Goal: Information Seeking & Learning: Learn about a topic

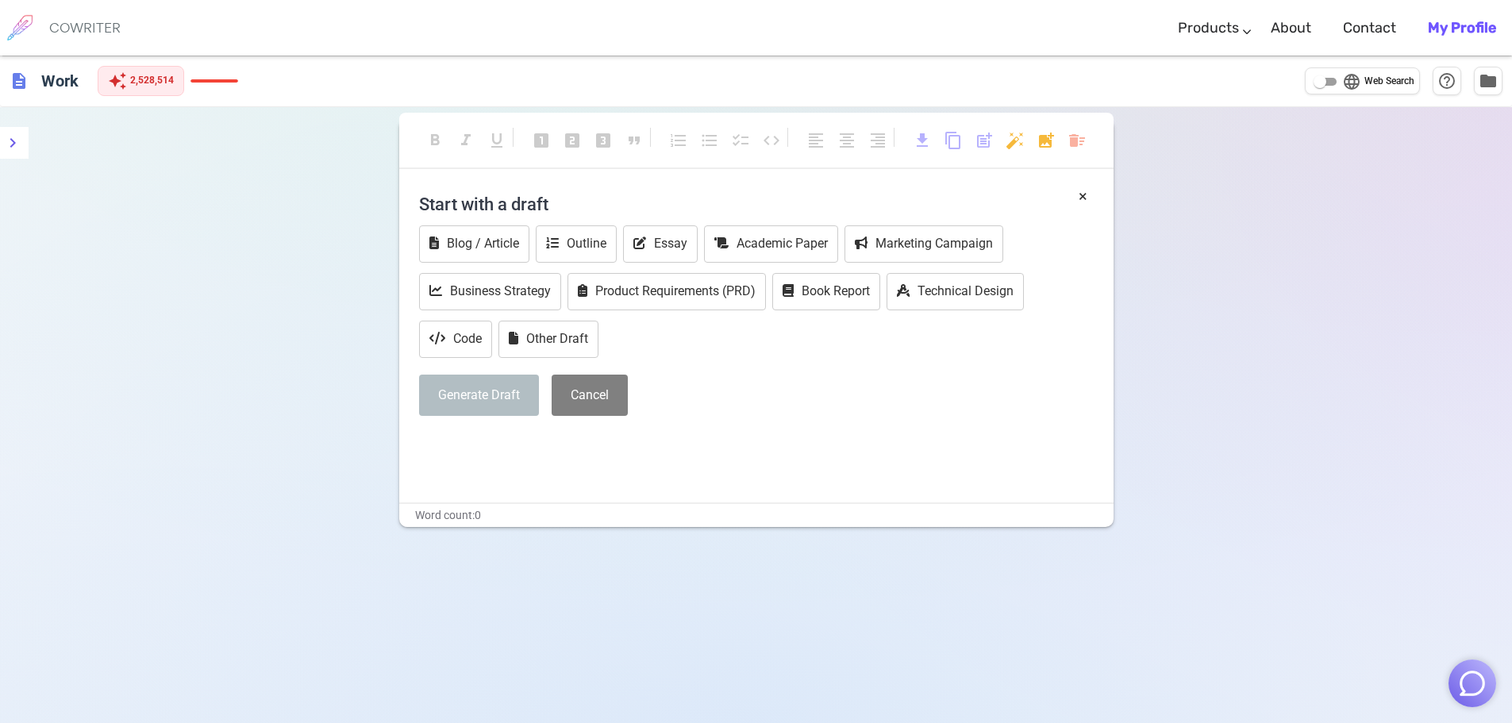
click at [1480, 684] on img "button" at bounding box center [1472, 683] width 30 height 30
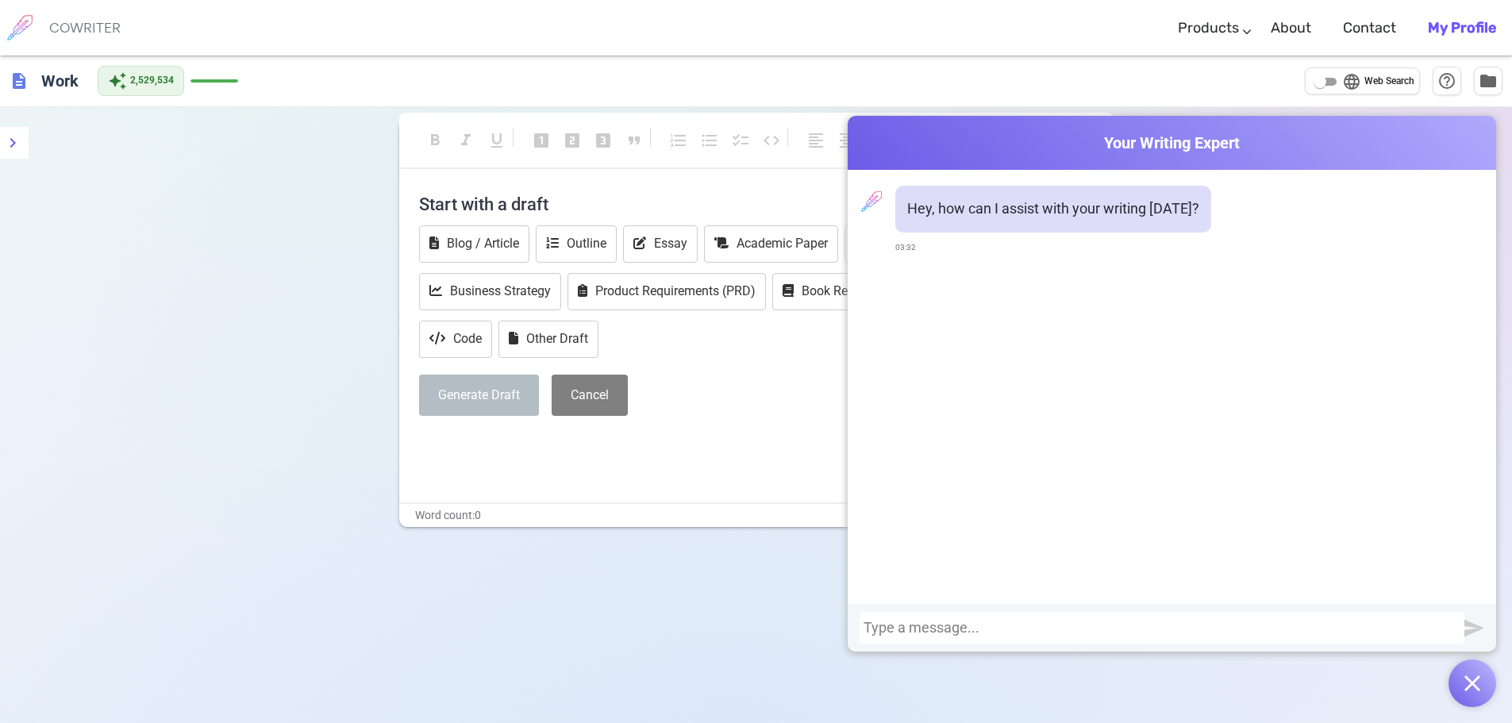
click at [1031, 624] on div at bounding box center [1162, 628] width 597 height 16
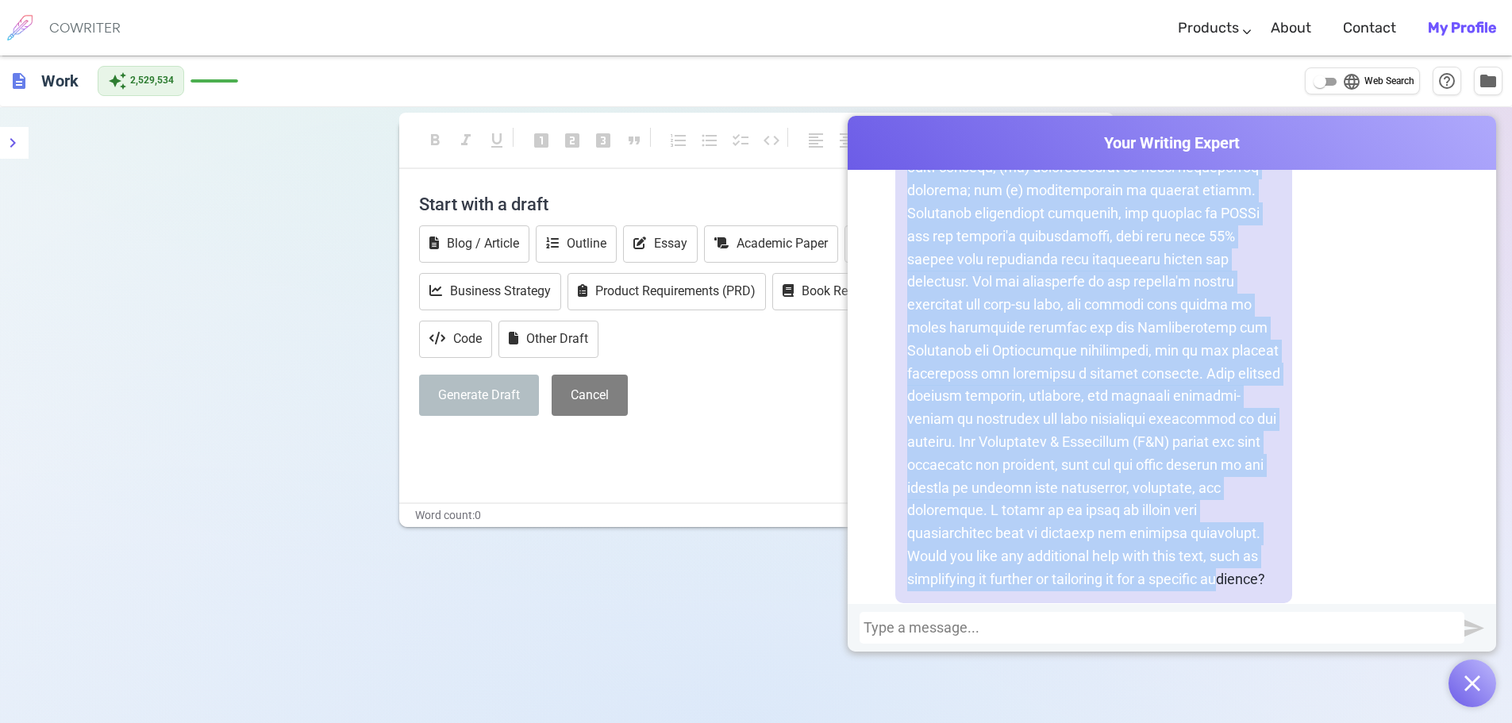
scroll to position [1243, 0]
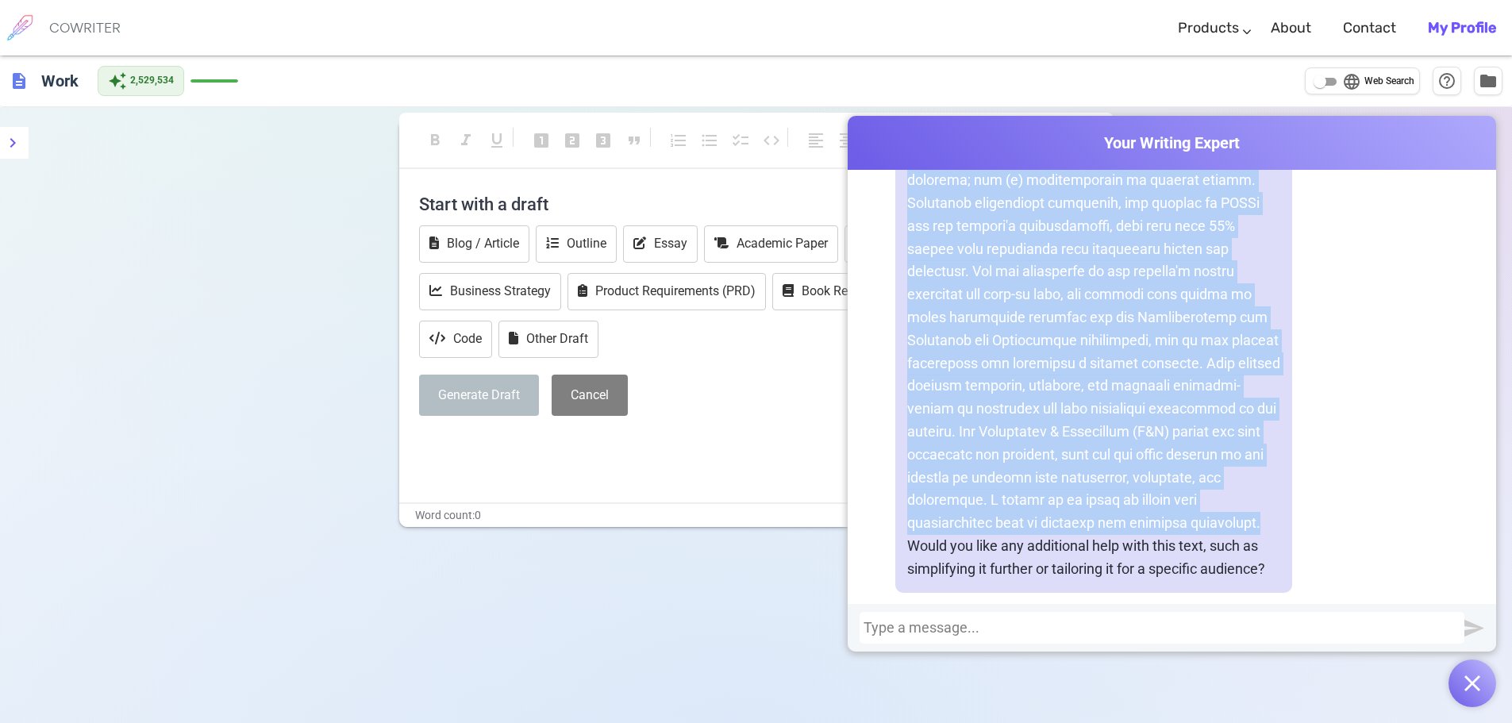
drag, startPoint x: 906, startPoint y: 215, endPoint x: 1274, endPoint y: 520, distance: 478.1
click at [1274, 520] on p at bounding box center [1093, 248] width 373 height 571
copy p "The project has engaged with 163 AMCOs, consisting of 9,019 active members, 37.…"
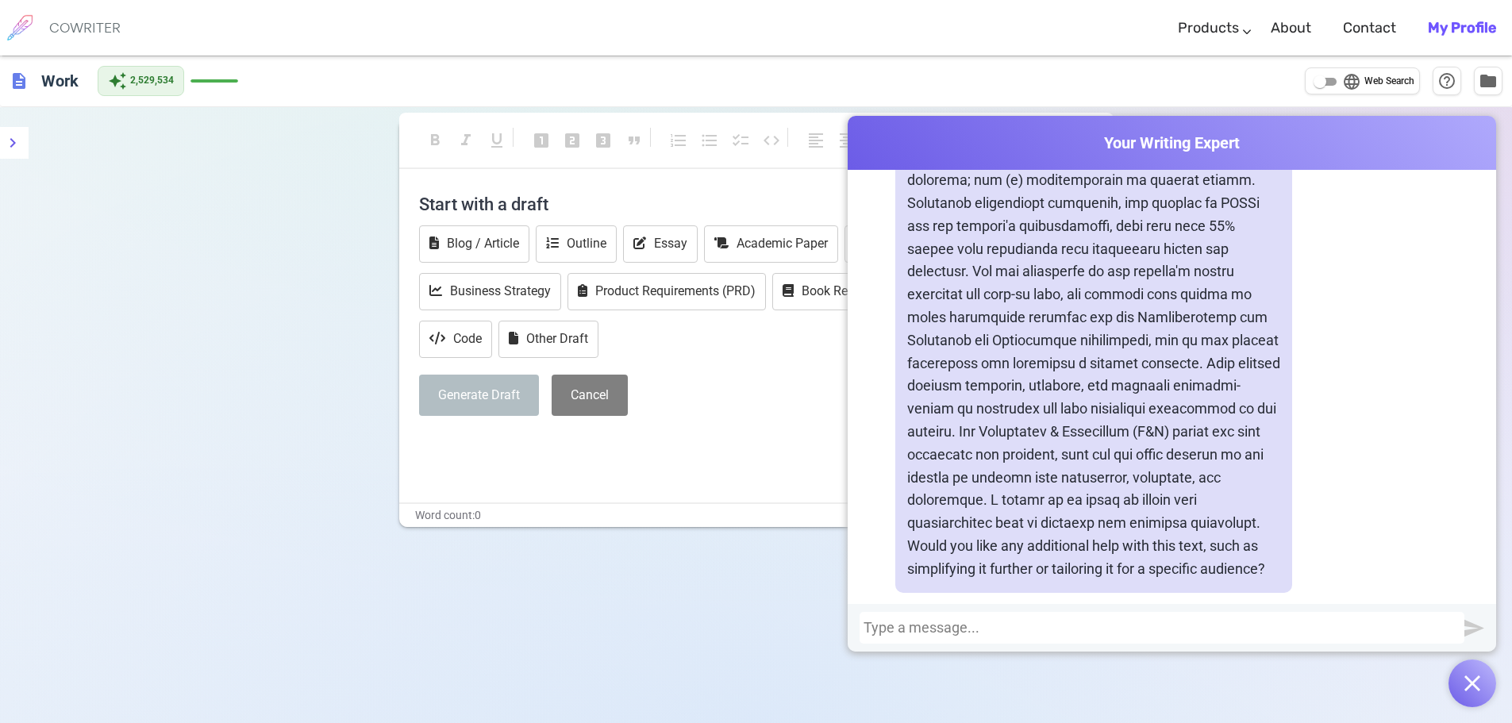
click at [1083, 632] on div at bounding box center [1162, 628] width 597 height 16
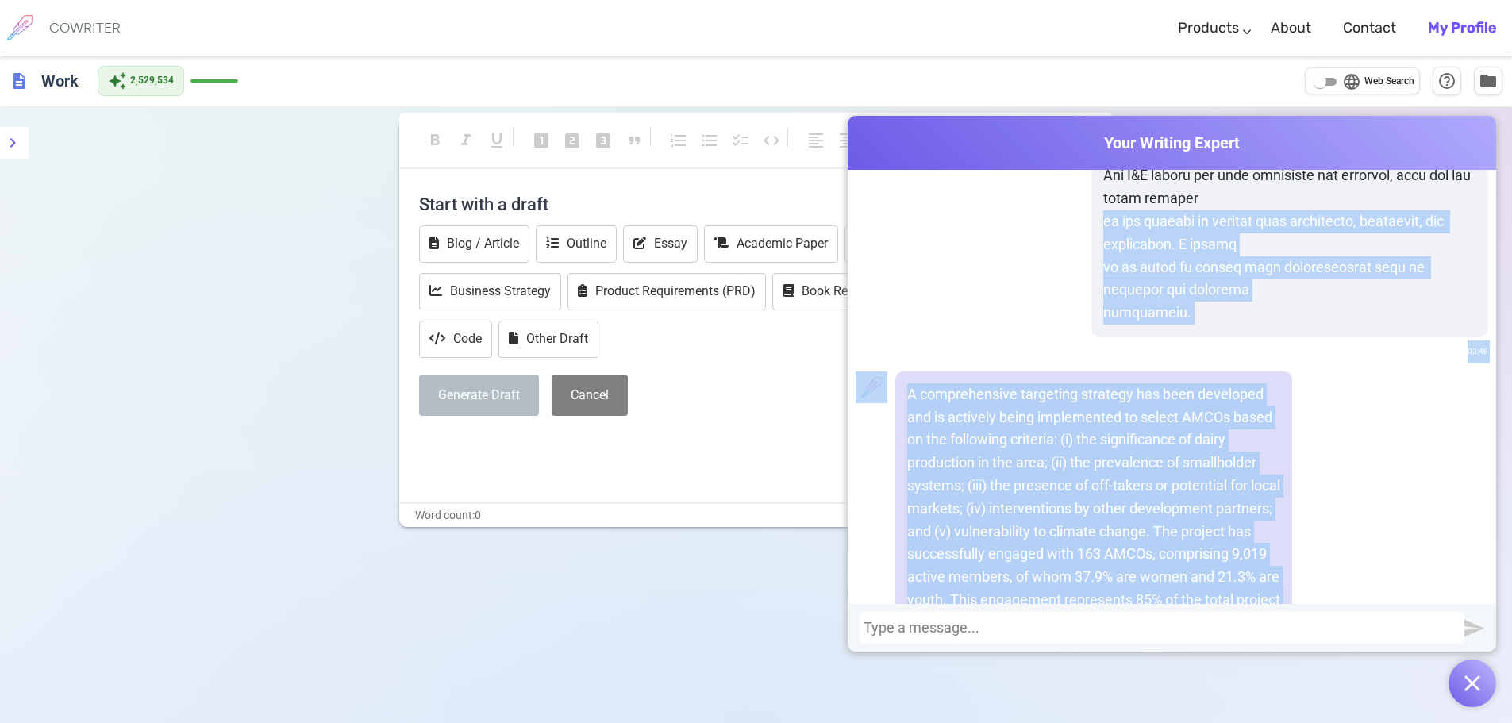
scroll to position [2490, 0]
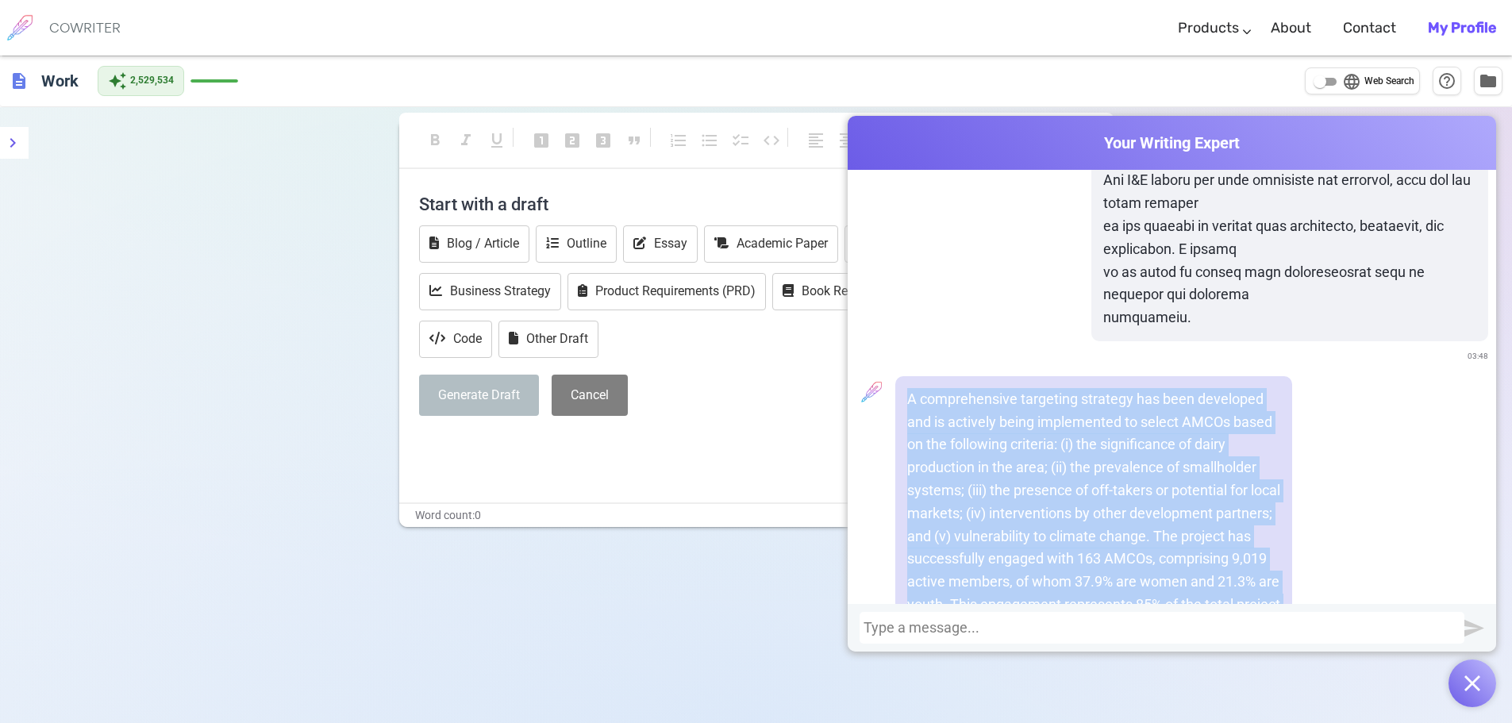
drag, startPoint x: 989, startPoint y: 483, endPoint x: 946, endPoint y: 401, distance: 92.3
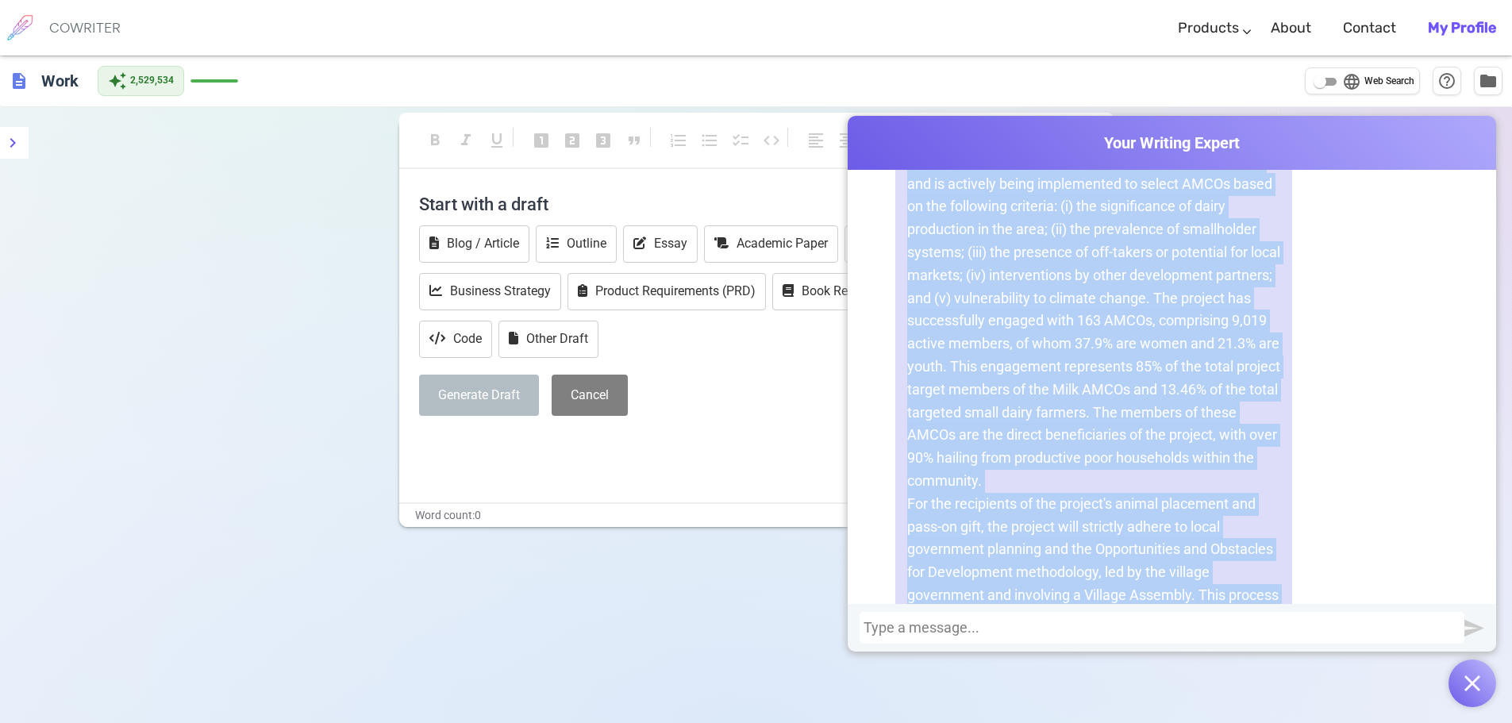
scroll to position [3007, 0]
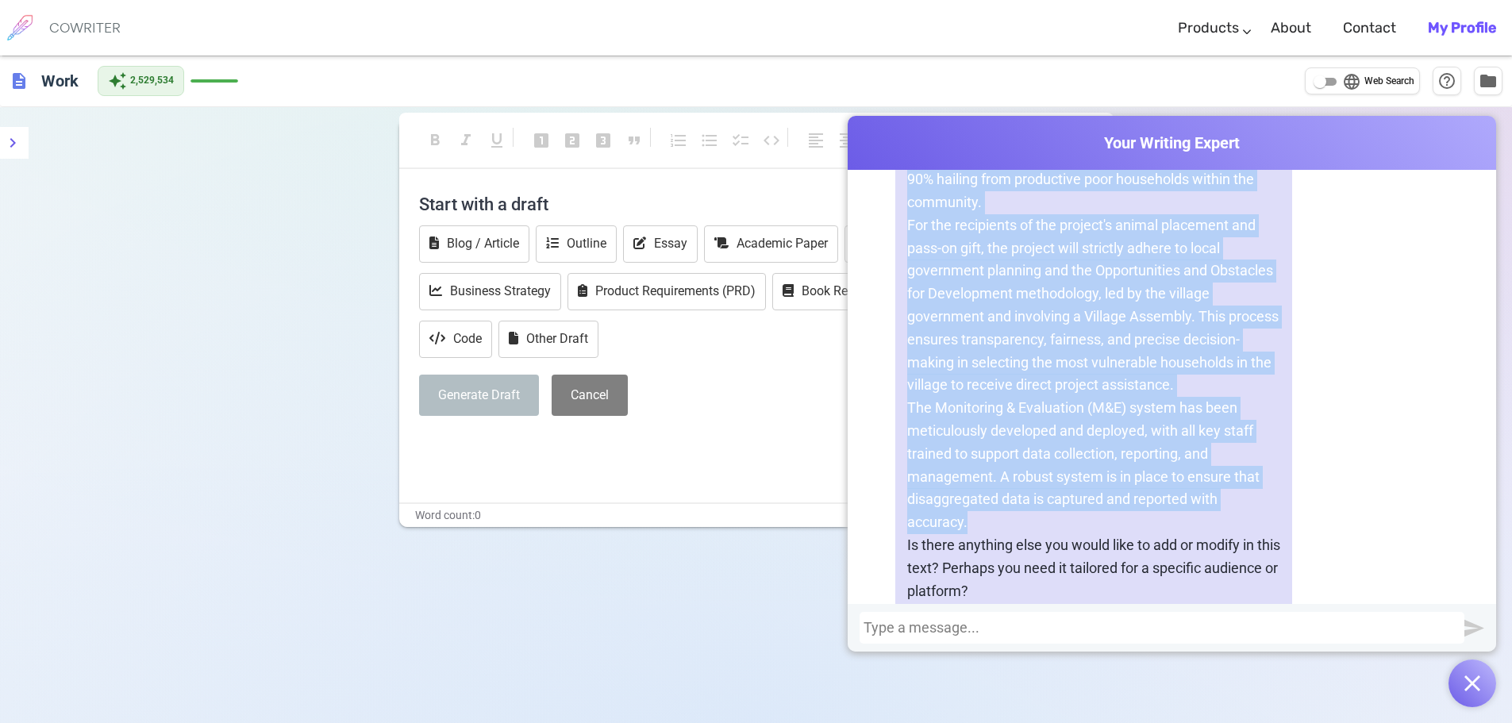
drag, startPoint x: 903, startPoint y: 398, endPoint x: 1031, endPoint y: 495, distance: 160.3
click at [1117, 540] on div "A comprehensive targeting strategy has been developed and is actively being imp…" at bounding box center [1093, 238] width 397 height 756
copy div "A comprehensive targeting strategy has been developed and is actively being imp…"
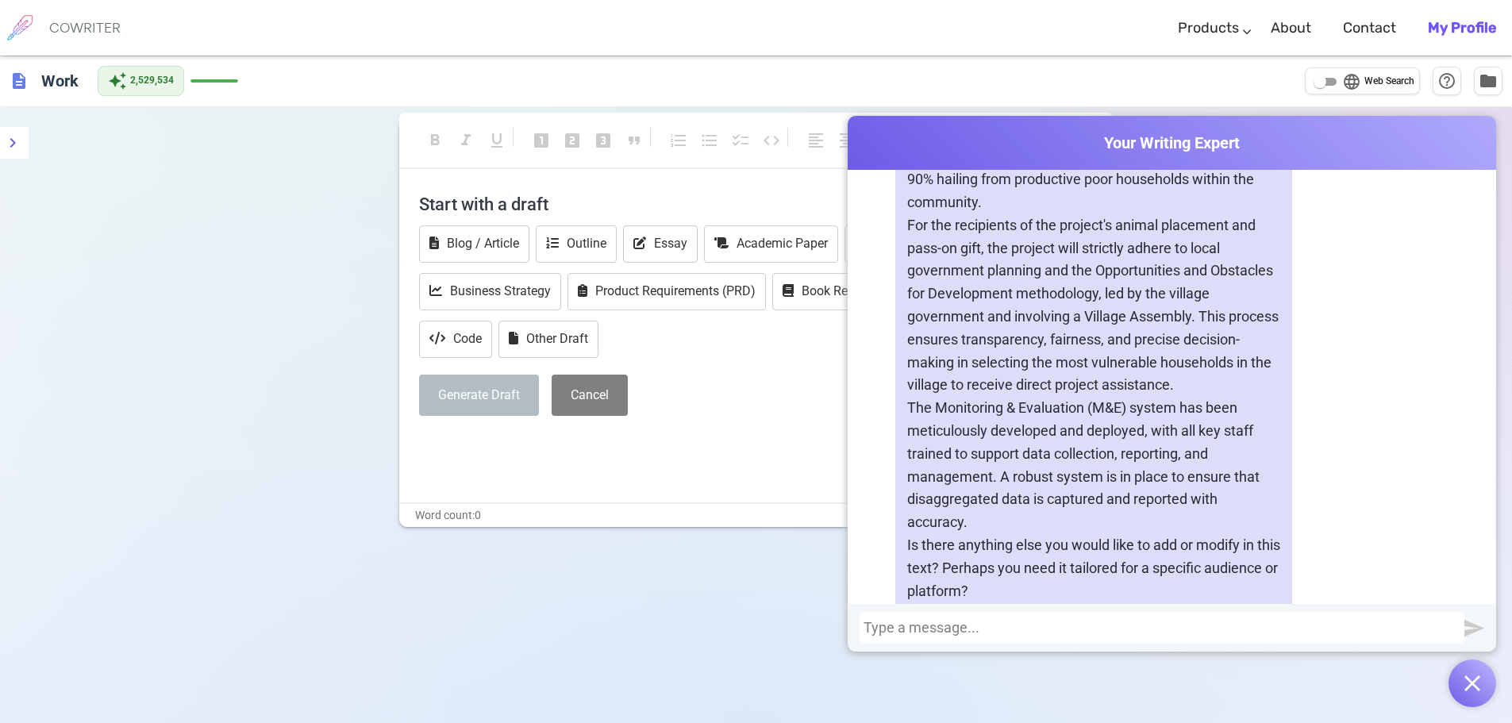
click at [1163, 629] on div at bounding box center [1162, 628] width 597 height 16
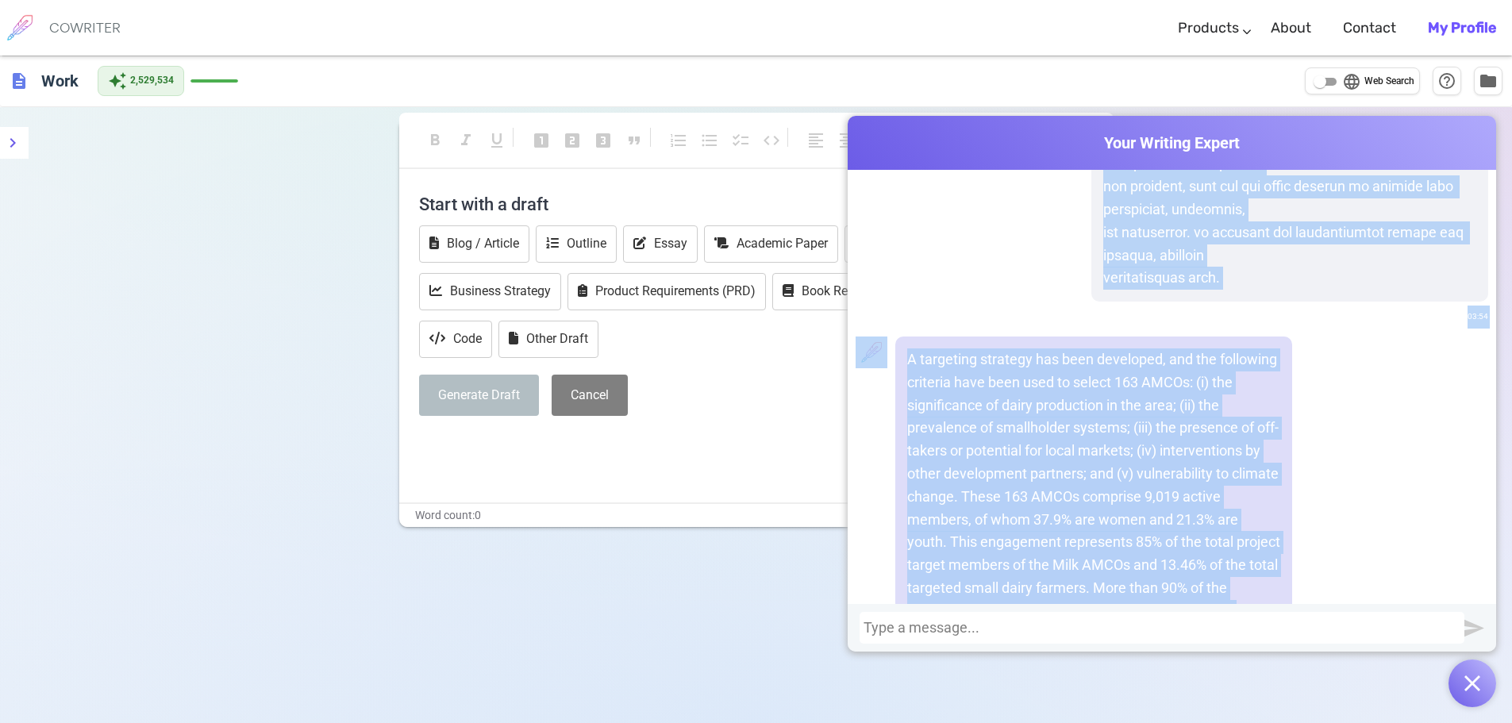
scroll to position [4266, 0]
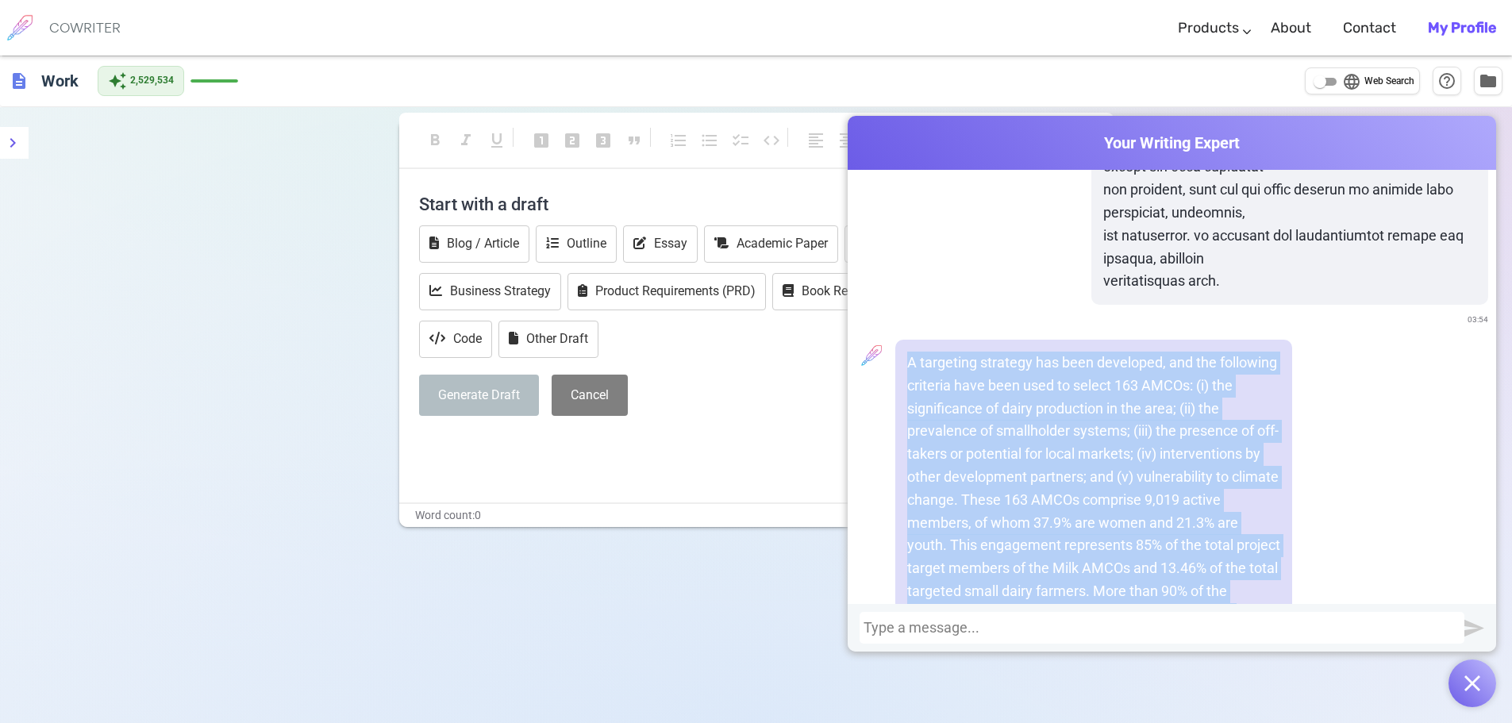
drag, startPoint x: 1049, startPoint y: 502, endPoint x: 995, endPoint y: 391, distance: 123.9
click at [916, 382] on div "A targeting strategy has been developed, and the following criteria have been u…" at bounding box center [1093, 683] width 397 height 687
click at [956, 380] on p "A targeting strategy has been developed, and the following criteria have been u…" at bounding box center [1093, 500] width 373 height 297
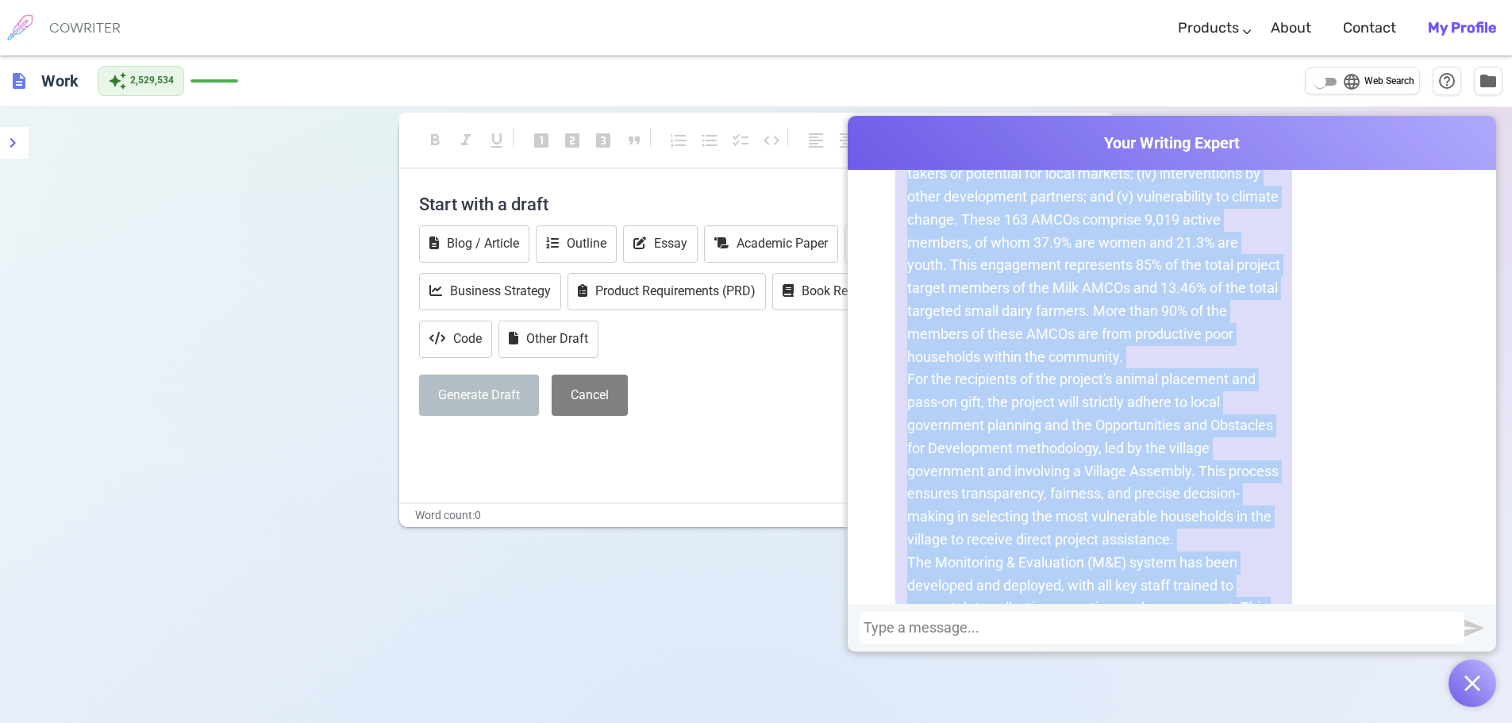
scroll to position [4769, 0]
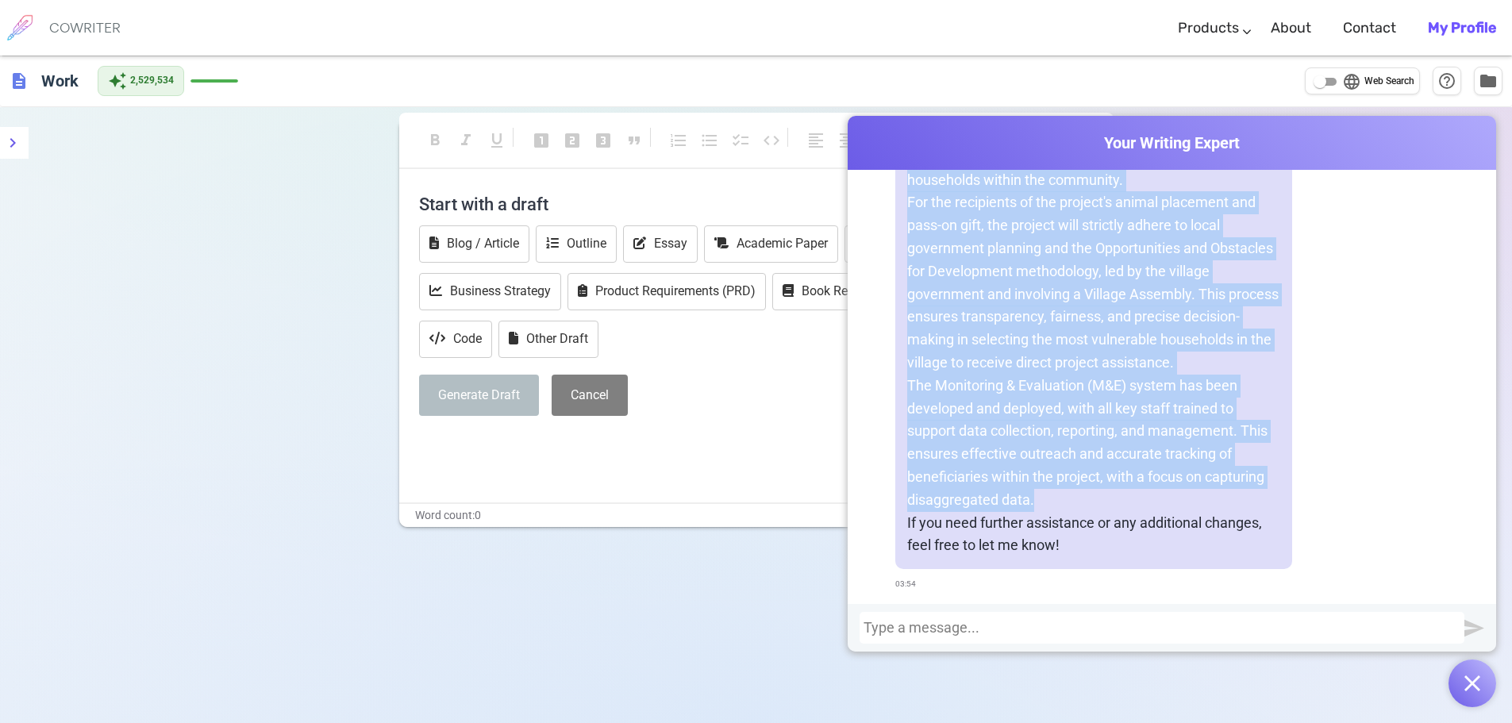
drag, startPoint x: 903, startPoint y: 384, endPoint x: 1009, endPoint y: 430, distance: 115.2
click at [1141, 486] on div "A targeting strategy has been developed, and the following criteria have been u…" at bounding box center [1093, 226] width 397 height 687
drag, startPoint x: 974, startPoint y: 415, endPoint x: 951, endPoint y: 468, distance: 57.2
click at [948, 468] on p "The Monitoring & Evaluation (M&E) system has been developed and deployed, with …" at bounding box center [1093, 443] width 373 height 137
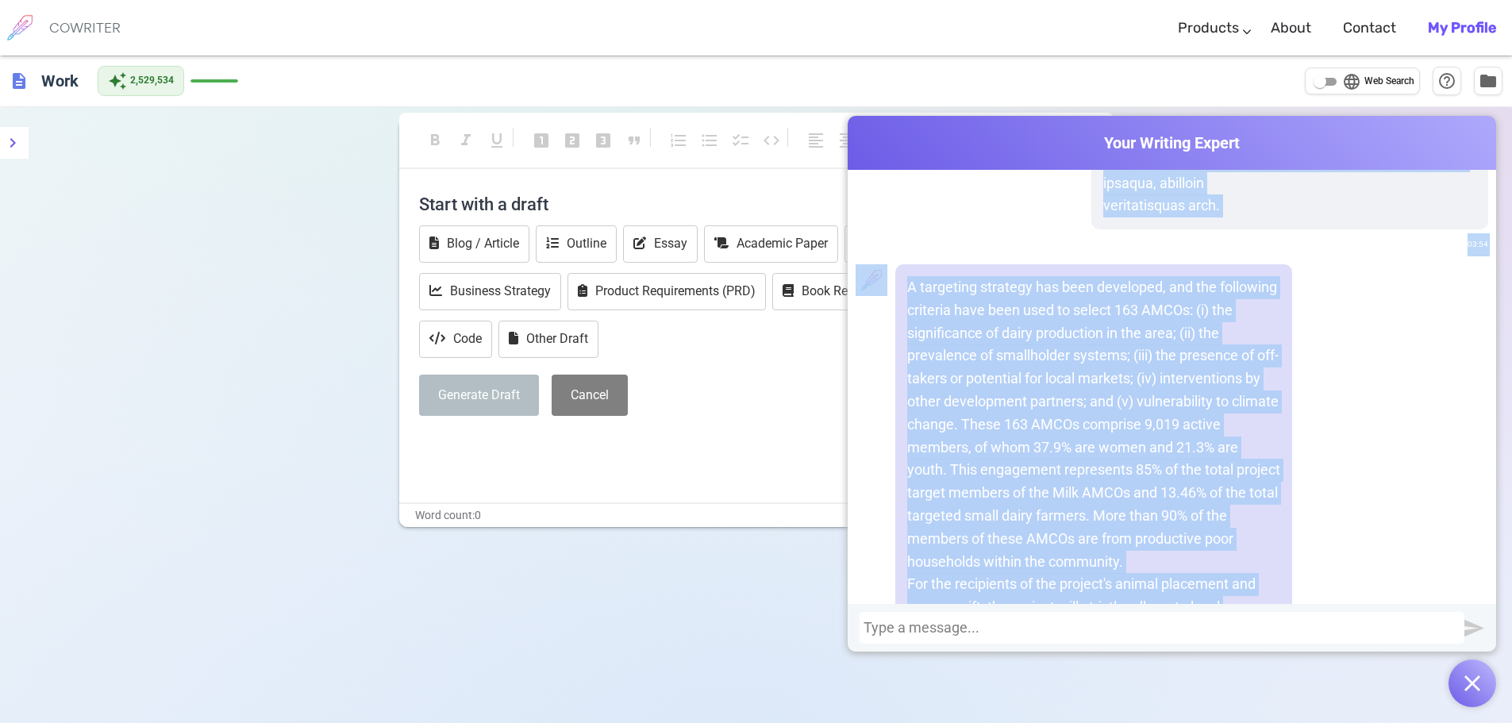
scroll to position [4318, 0]
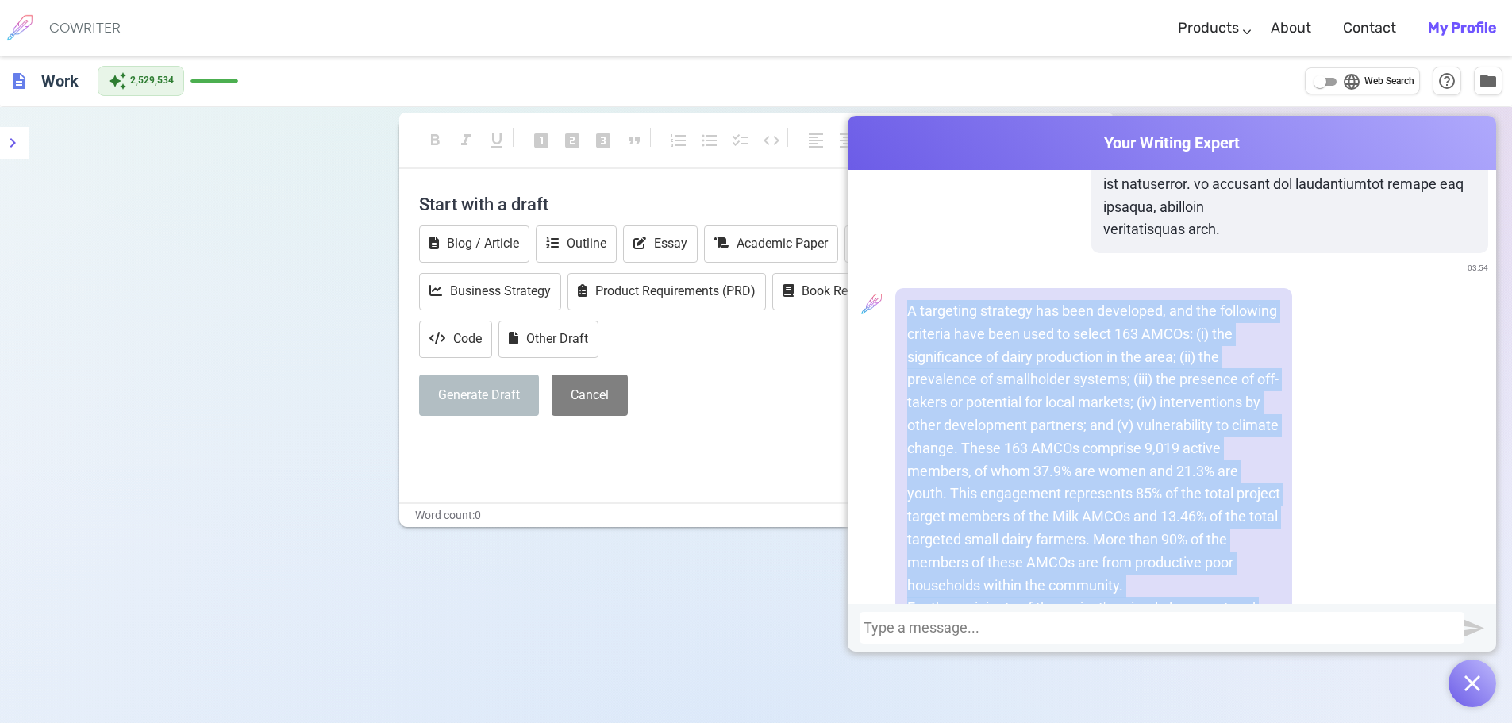
drag, startPoint x: 1029, startPoint y: 500, endPoint x: 905, endPoint y: 338, distance: 204.3
click at [905, 338] on div "A targeting strategy has been developed, and the following criteria have been u…" at bounding box center [1093, 631] width 397 height 687
copy div "A targeting strategy has been developed, and the following criteria have been u…"
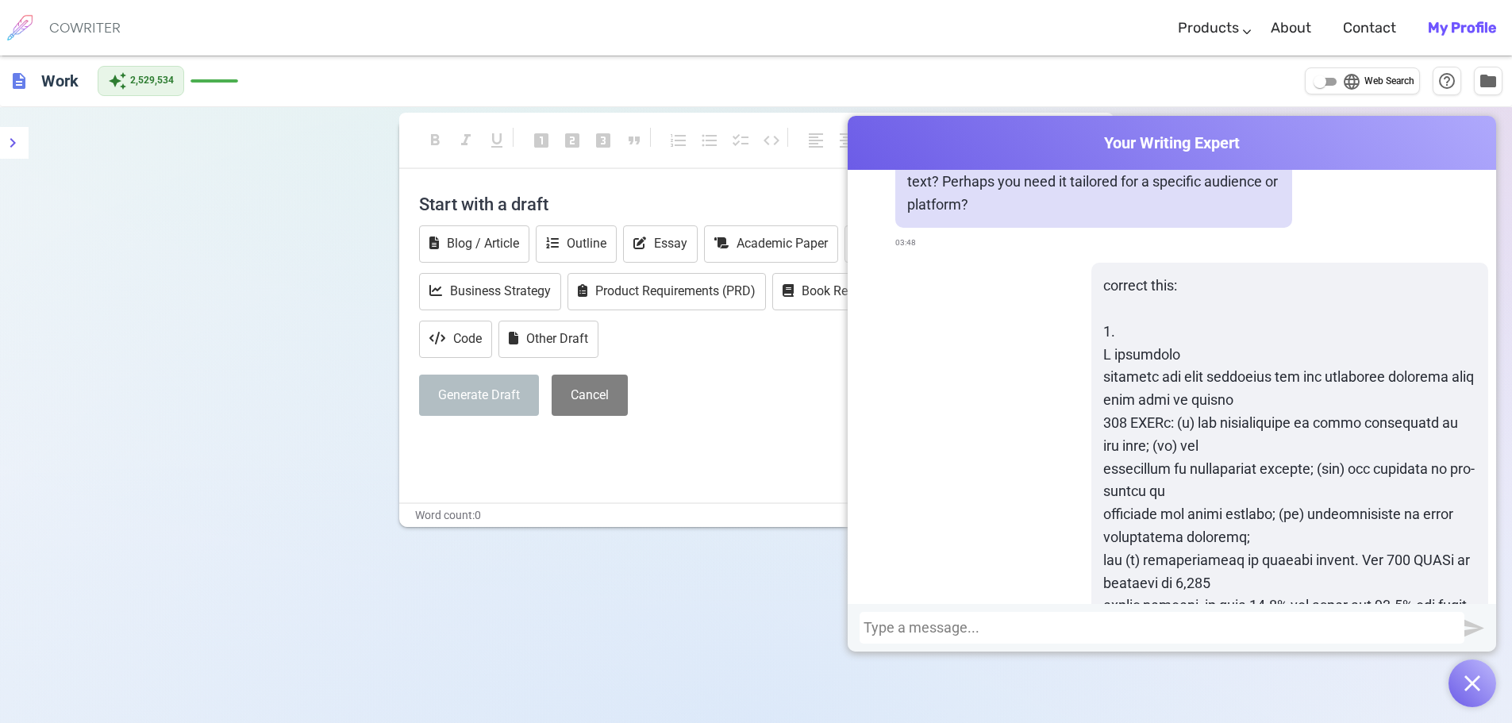
scroll to position [3392, 0]
click at [1137, 633] on div at bounding box center [1162, 628] width 597 height 16
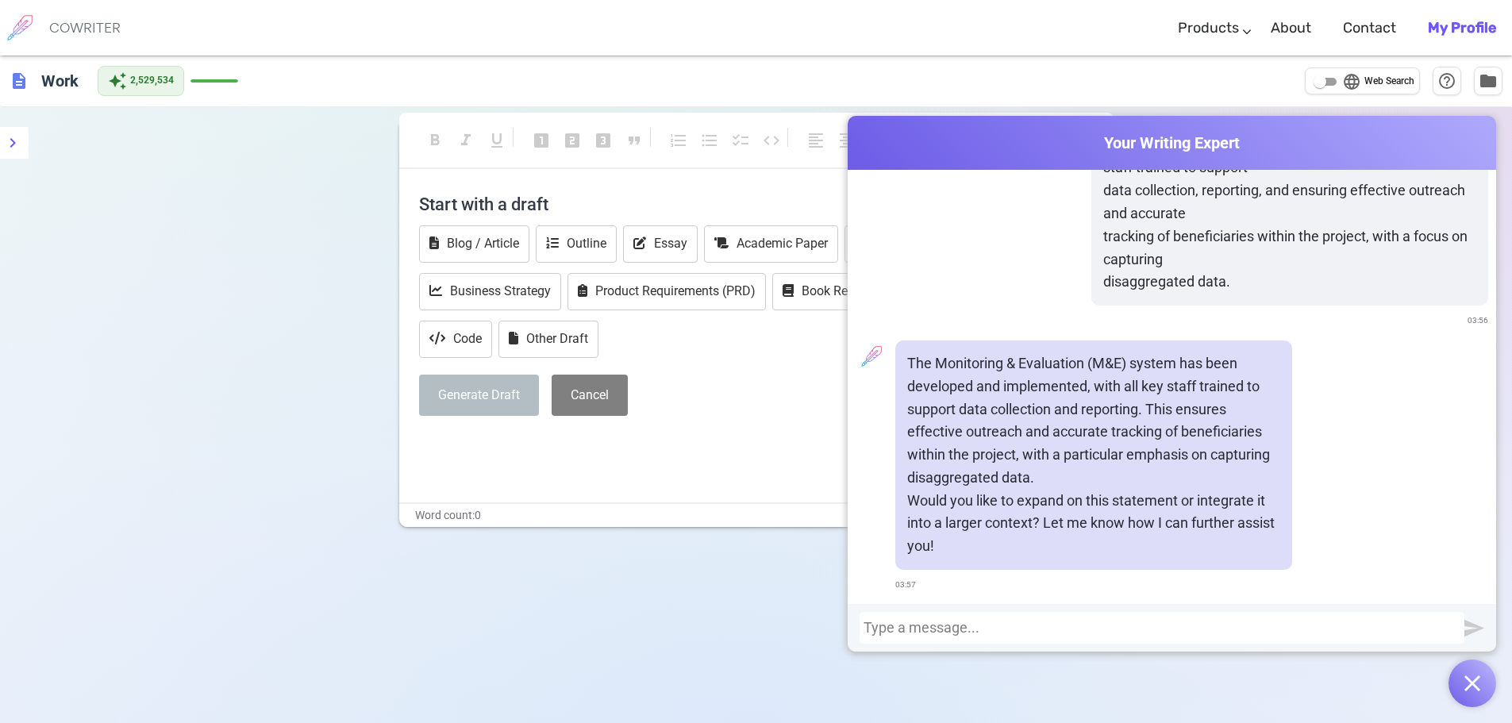
scroll to position [5297, 0]
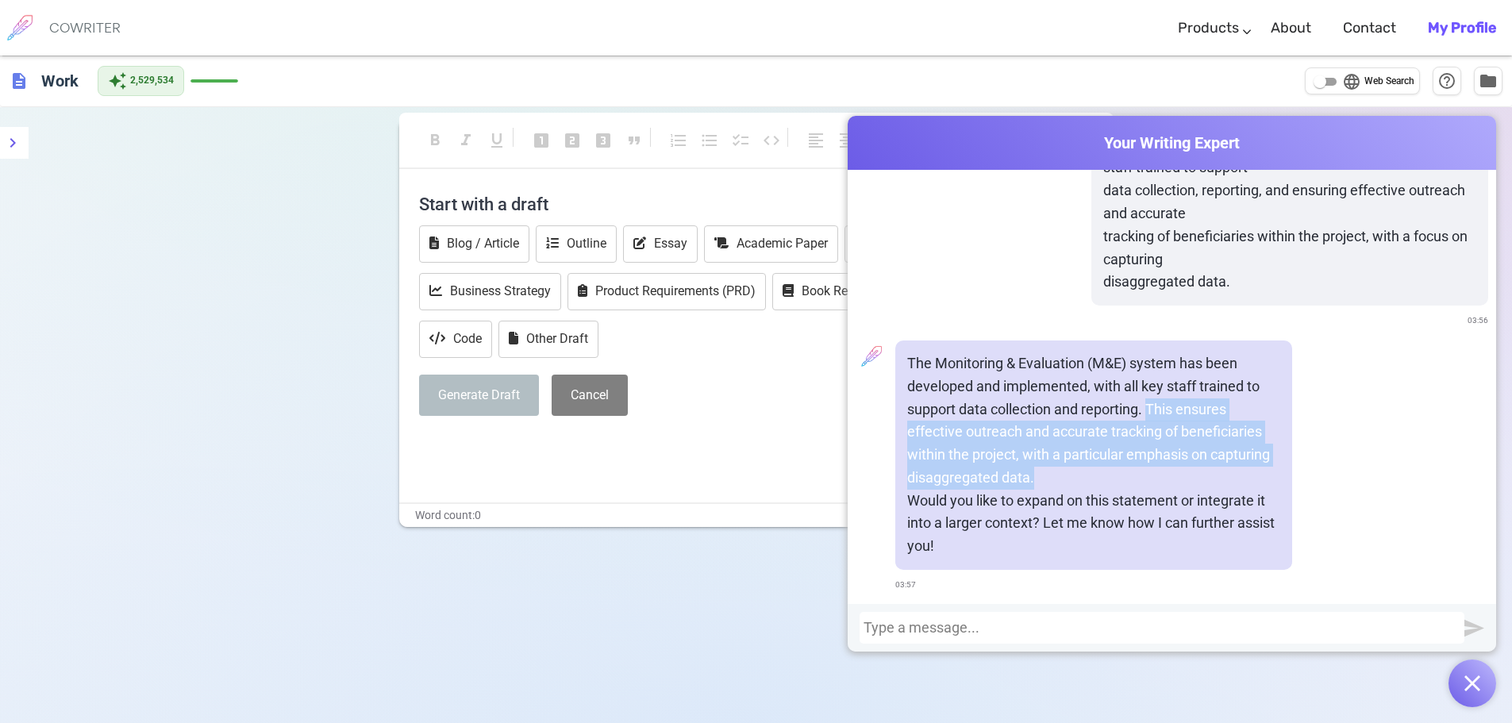
drag, startPoint x: 1145, startPoint y: 406, endPoint x: 1220, endPoint y: 471, distance: 99.6
click at [1220, 471] on p "The Monitoring & Evaluation (M&E) system has been developed and implemented, wi…" at bounding box center [1093, 420] width 373 height 137
copy p "This ensures effective outreach and accurate tracking of beneficiaries within t…"
